Goal: Check status: Check status

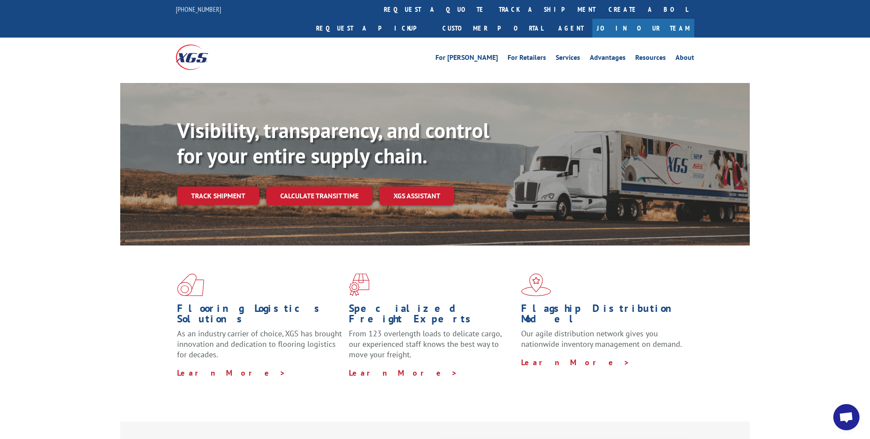
click at [251, 187] on link "Track shipment" at bounding box center [218, 196] width 82 height 18
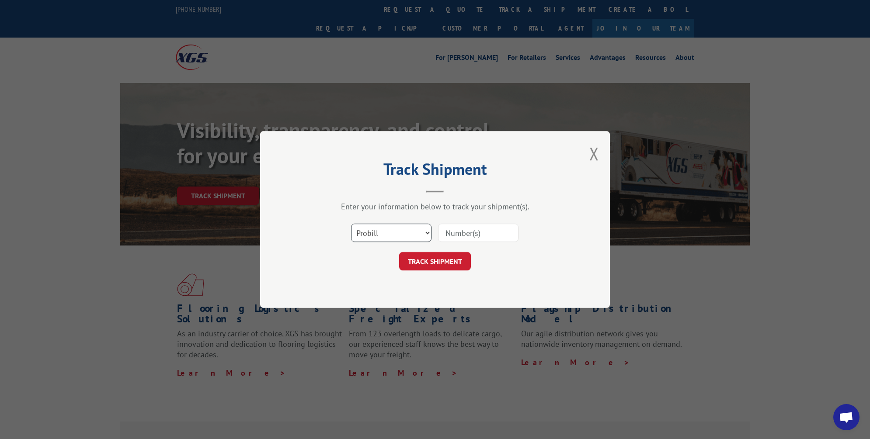
select select "bol"
click option "BOL" at bounding box center [0, 0] width 0 height 0
click at [458, 233] on input at bounding box center [478, 233] width 80 height 18
paste input "362577"
drag, startPoint x: 446, startPoint y: 229, endPoint x: 438, endPoint y: 231, distance: 8.6
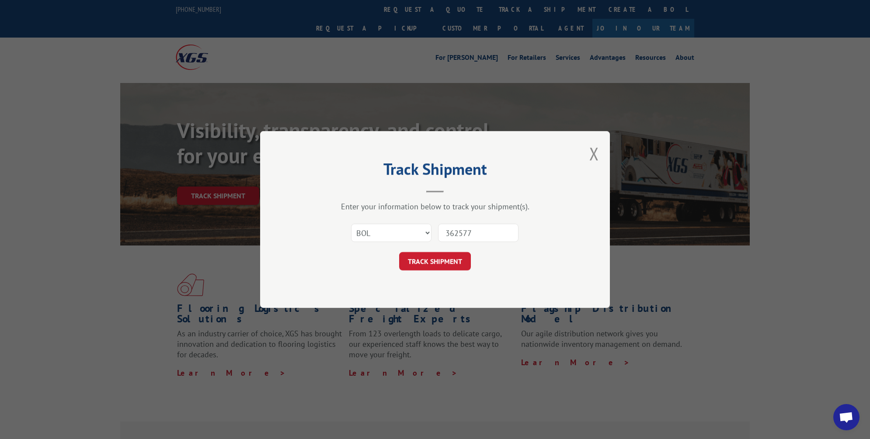
click at [438, 231] on input "362577" at bounding box center [478, 233] width 80 height 18
type input "362577"
click at [439, 258] on button "TRACK SHIPMENT" at bounding box center [435, 261] width 72 height 18
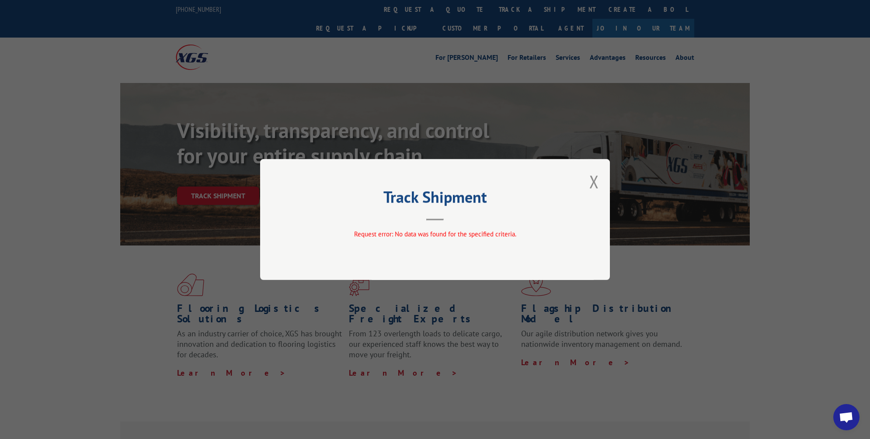
scroll to position [7, 0]
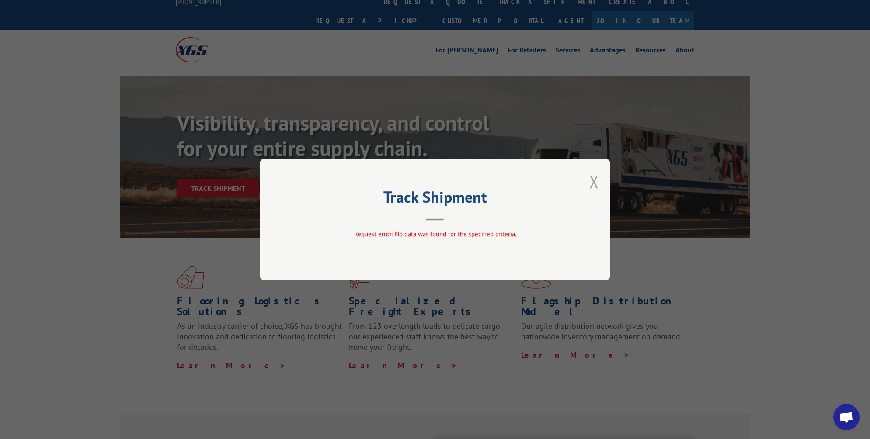
click at [596, 182] on button "Close modal" at bounding box center [594, 181] width 10 height 23
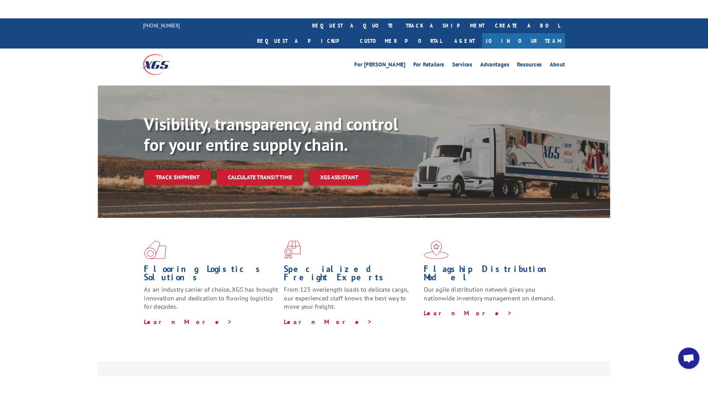
scroll to position [0, 0]
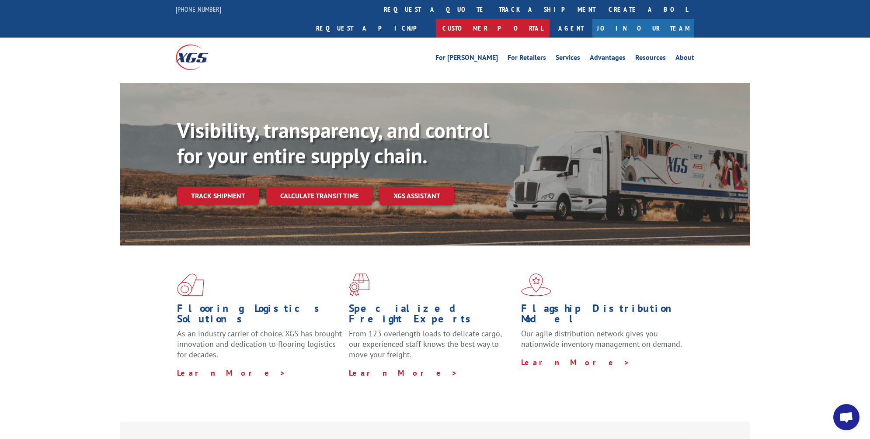
click at [549, 19] on link "Customer Portal" at bounding box center [493, 28] width 114 height 19
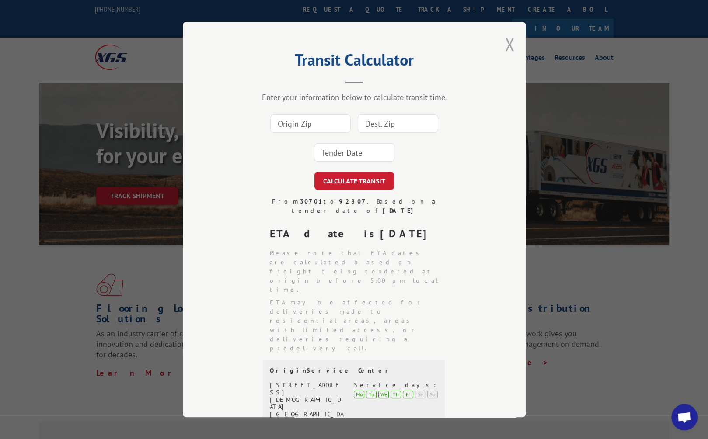
click at [507, 49] on button "Close modal" at bounding box center [510, 44] width 10 height 23
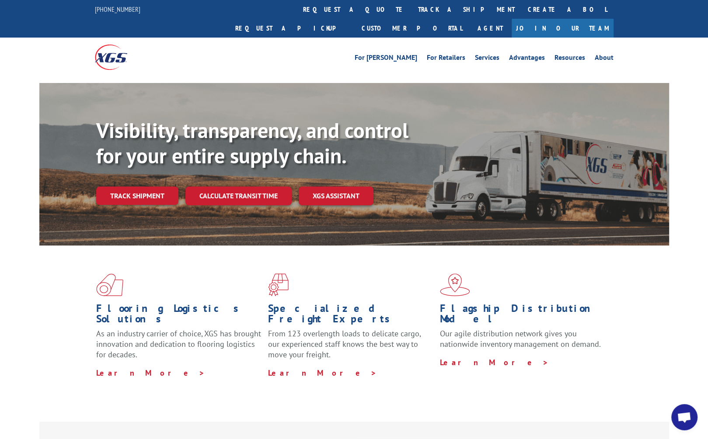
click at [159, 188] on div "Visibility, transparency, and control for your entire supply chain. Track shipm…" at bounding box center [382, 179] width 573 height 122
click at [158, 187] on link "Track shipment" at bounding box center [137, 196] width 82 height 18
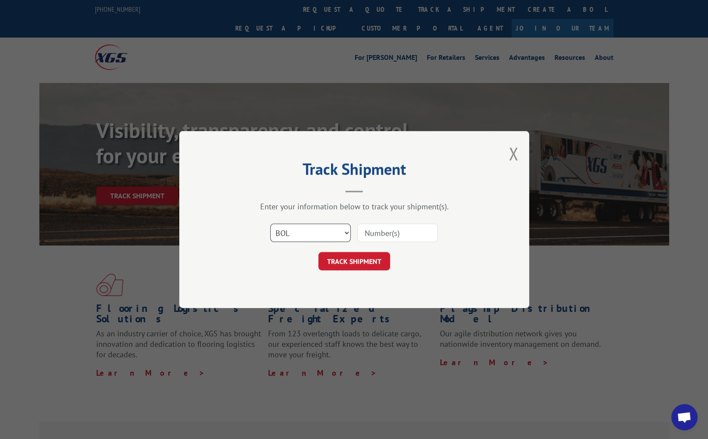
click option "BOL" at bounding box center [0, 0] width 0 height 0
select select "po"
click option "PO" at bounding box center [0, 0] width 0 height 0
click at [380, 238] on input at bounding box center [397, 233] width 80 height 18
paste input "0489921"
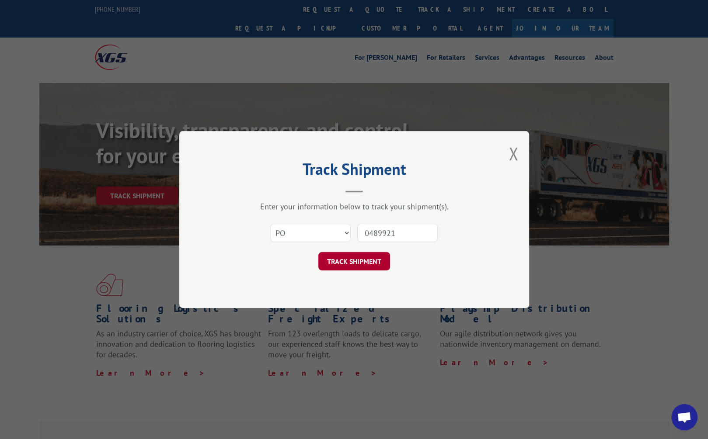
type input "0489921"
click at [360, 260] on button "TRACK SHIPMENT" at bounding box center [354, 261] width 72 height 18
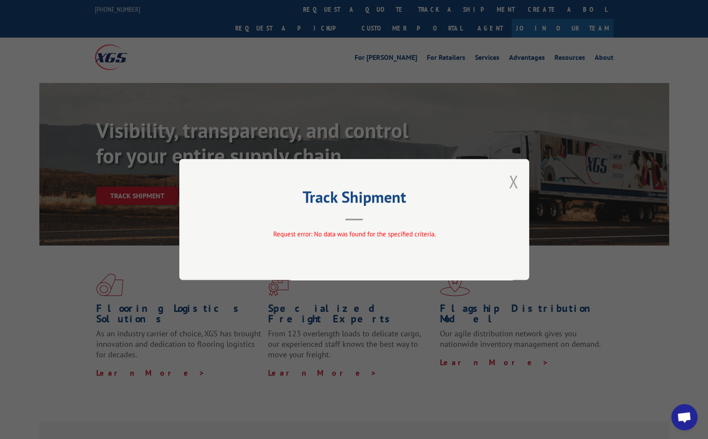
click at [511, 181] on button "Close modal" at bounding box center [513, 181] width 10 height 23
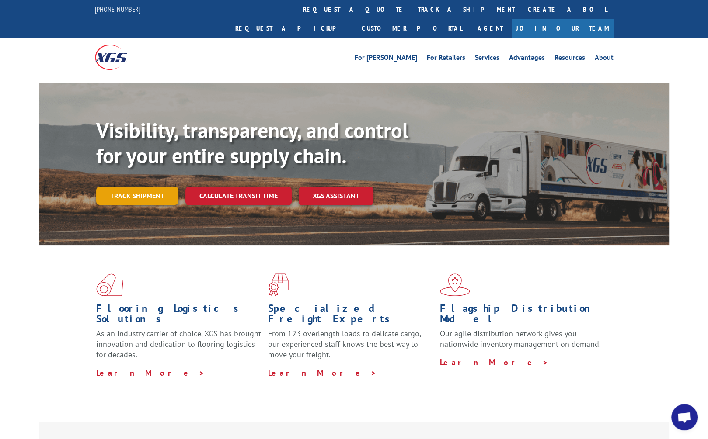
click at [142, 187] on link "Track shipment" at bounding box center [137, 196] width 82 height 18
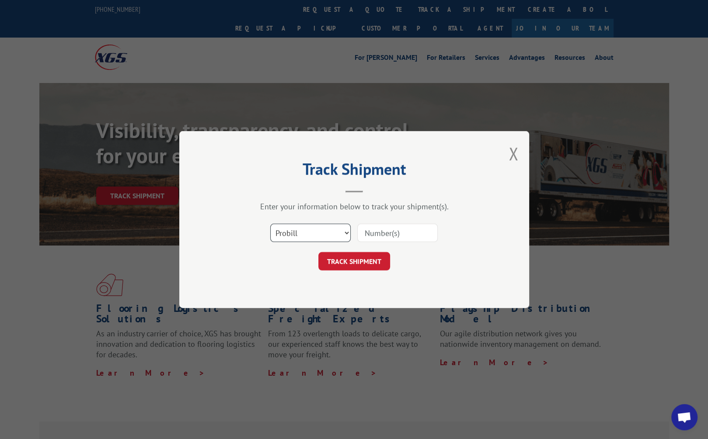
select select "po"
click option "PO" at bounding box center [0, 0] width 0 height 0
click at [381, 235] on input at bounding box center [397, 233] width 80 height 18
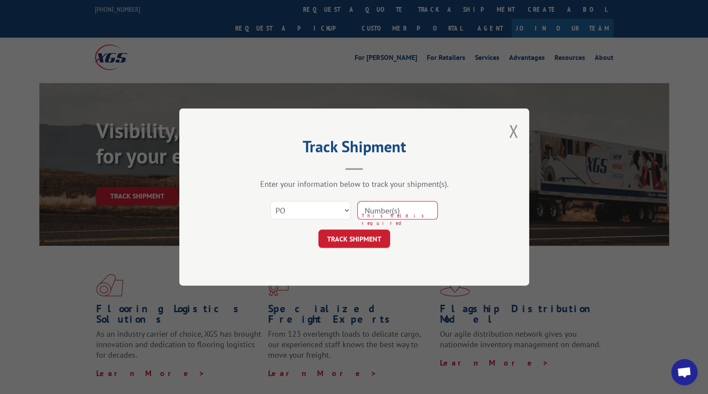
click at [399, 213] on input at bounding box center [397, 210] width 80 height 18
type input "13888"
click at [347, 243] on button "TRACK SHIPMENT" at bounding box center [354, 238] width 72 height 18
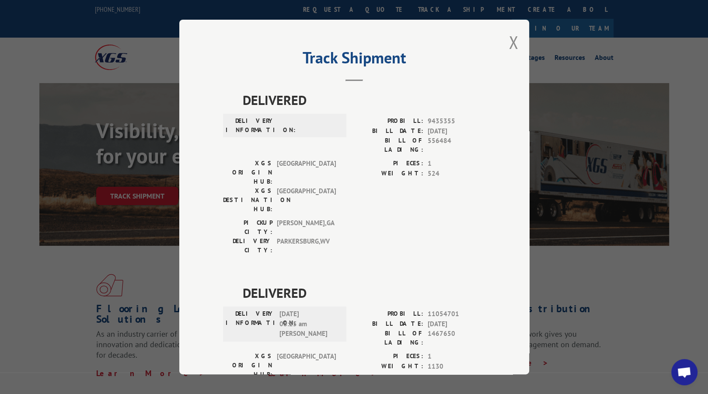
drag, startPoint x: 511, startPoint y: 47, endPoint x: 499, endPoint y: 57, distance: 15.9
click at [511, 47] on button "Close modal" at bounding box center [513, 42] width 10 height 23
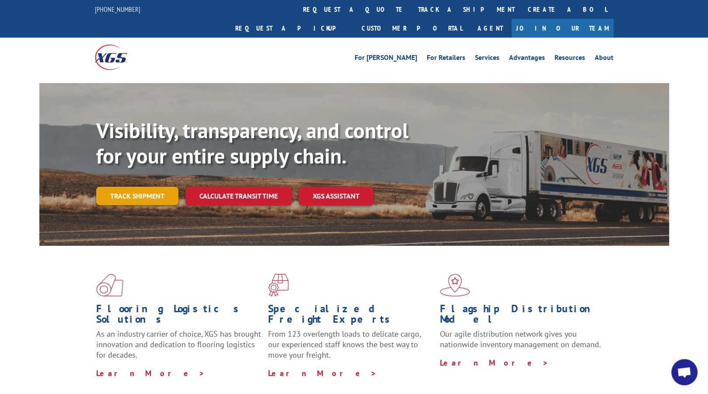
click at [155, 187] on link "Track shipment" at bounding box center [137, 196] width 82 height 18
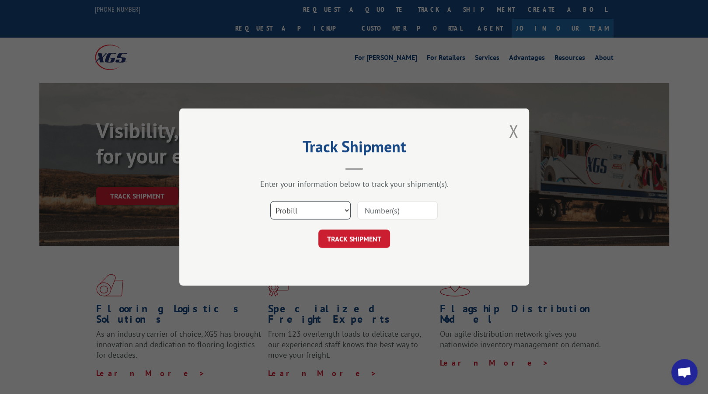
select select "bol"
click option "BOL" at bounding box center [0, 0] width 0 height 0
click at [385, 216] on input at bounding box center [397, 210] width 80 height 18
paste input "3364027"
type input "3364027"
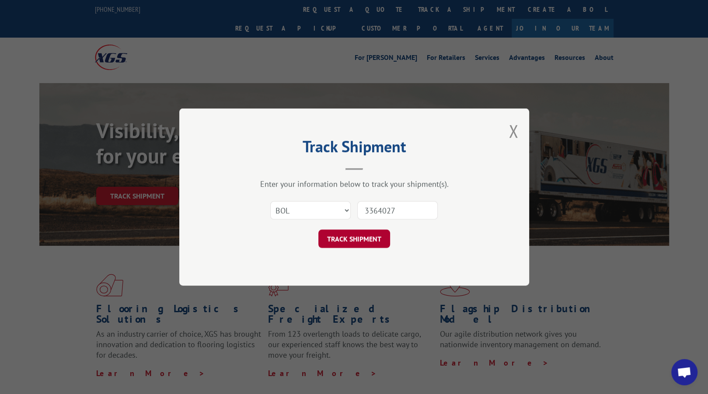
click at [362, 238] on button "TRACK SHIPMENT" at bounding box center [354, 238] width 72 height 18
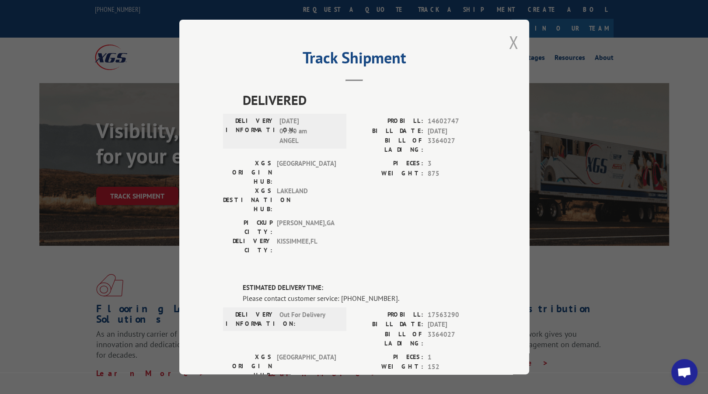
click at [514, 43] on button "Close modal" at bounding box center [513, 42] width 10 height 23
